Goal: Task Accomplishment & Management: Complete application form

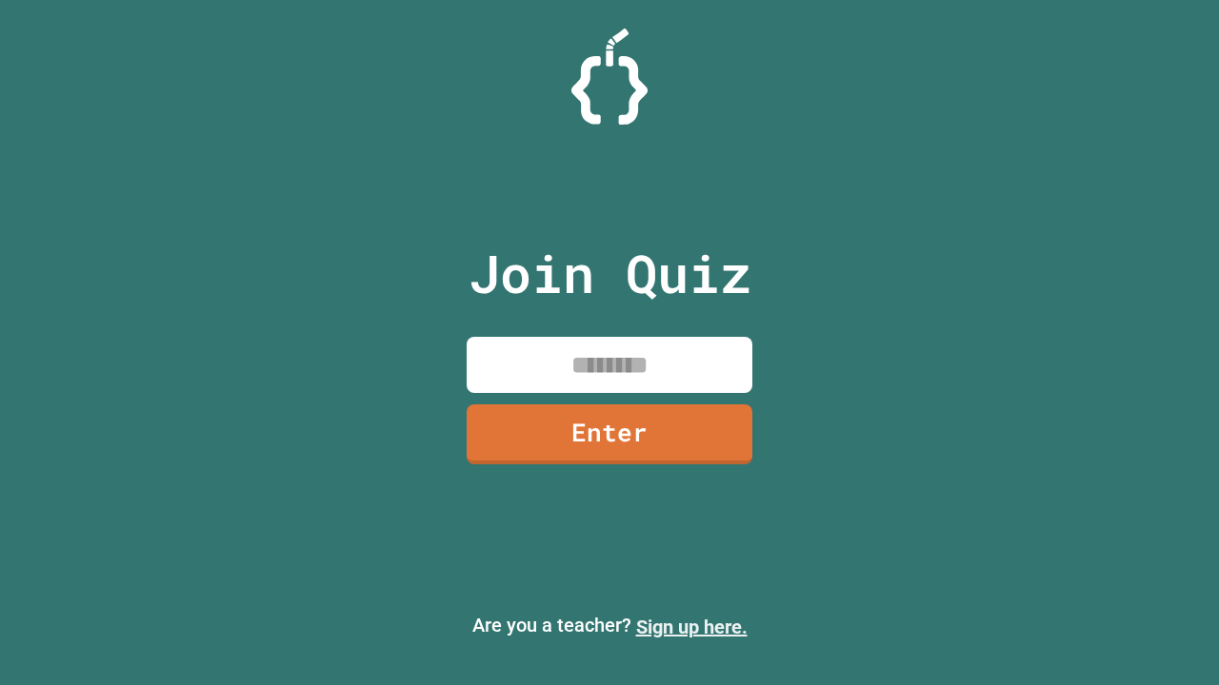
click at [691, 627] on link "Sign up here." at bounding box center [691, 627] width 111 height 23
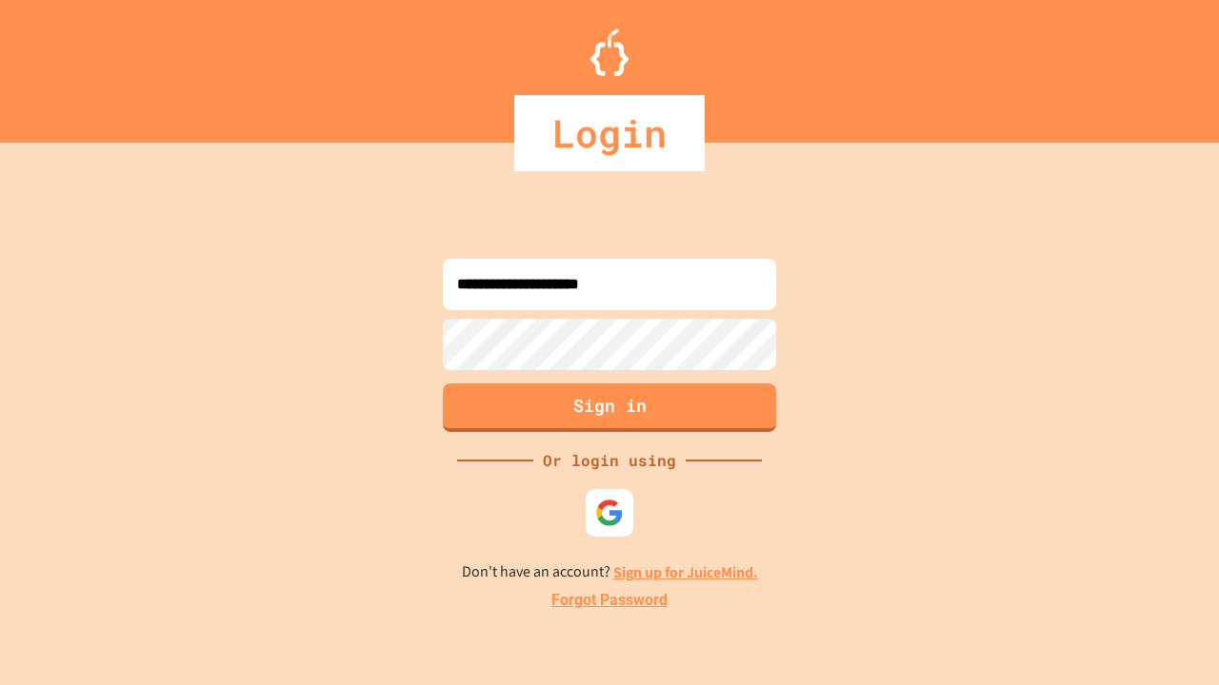
type input "**********"
